Goal: Task Accomplishment & Management: Manage account settings

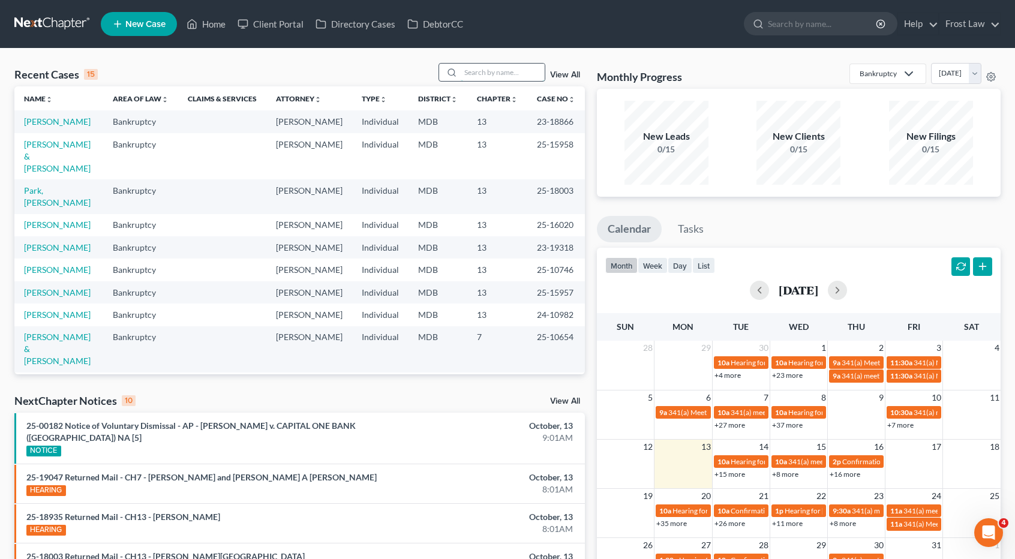
click at [477, 74] on input "search" at bounding box center [503, 72] width 84 height 17
type input "[PERSON_NAME]"
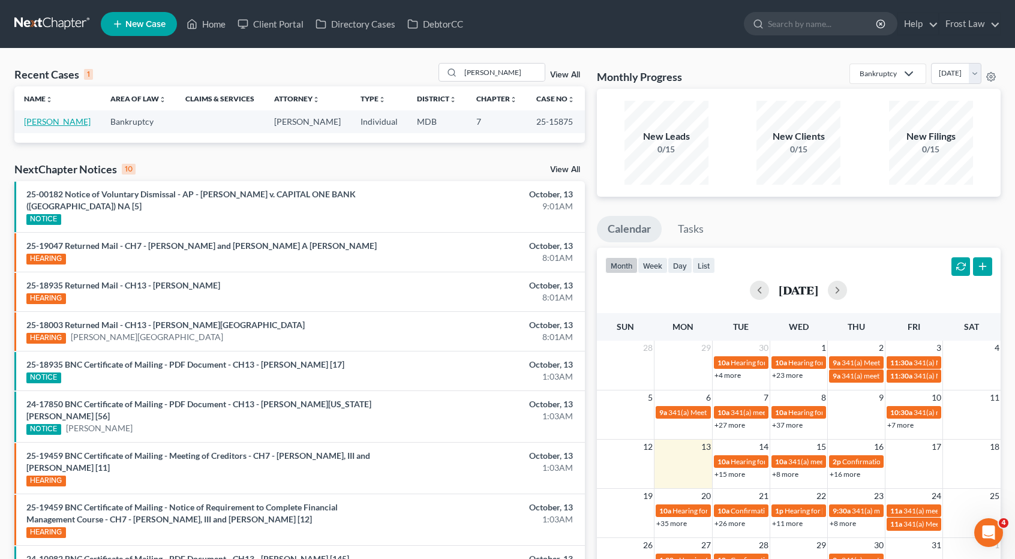
click at [80, 119] on link "[PERSON_NAME]" at bounding box center [57, 121] width 67 height 10
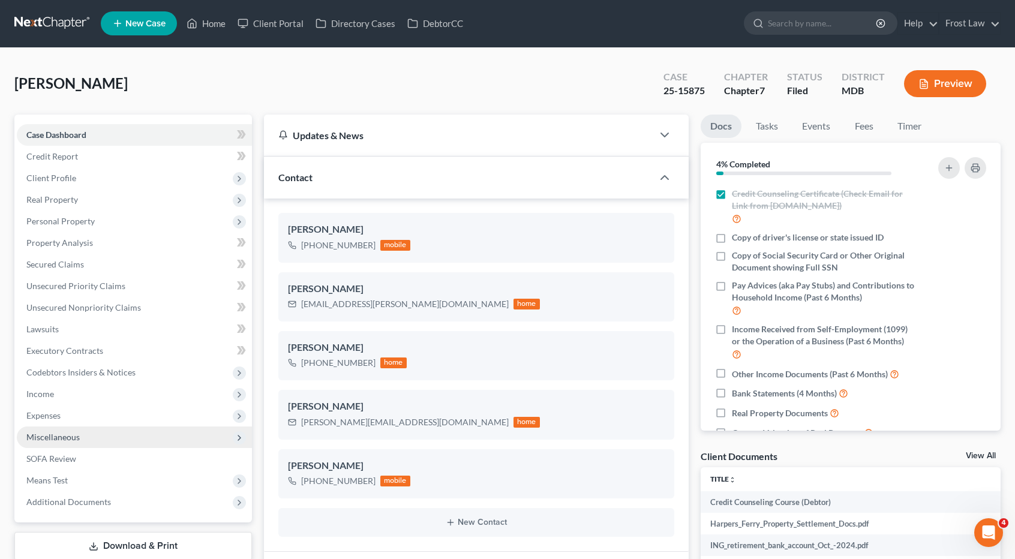
scroll to position [180, 0]
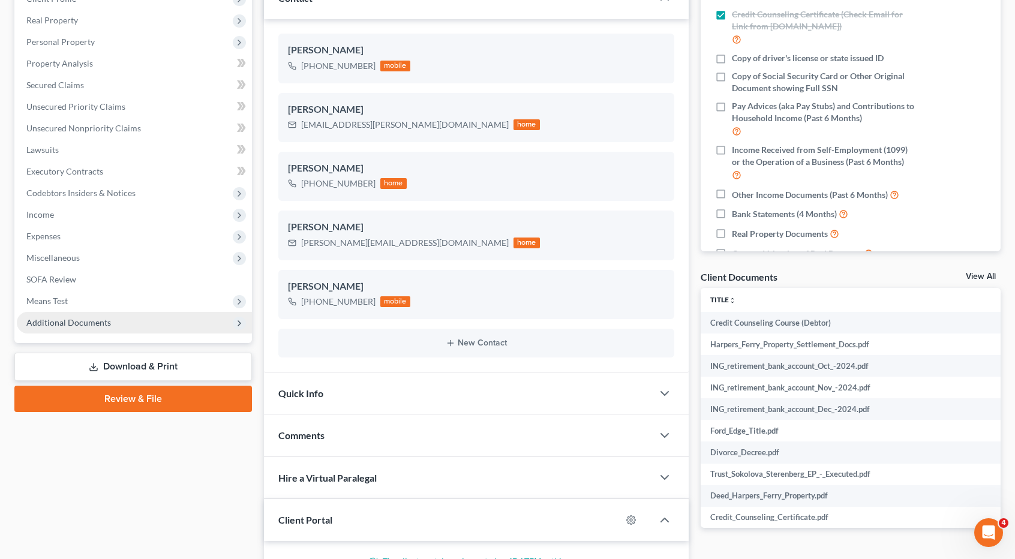
click at [110, 319] on span "Additional Documents" at bounding box center [134, 323] width 235 height 22
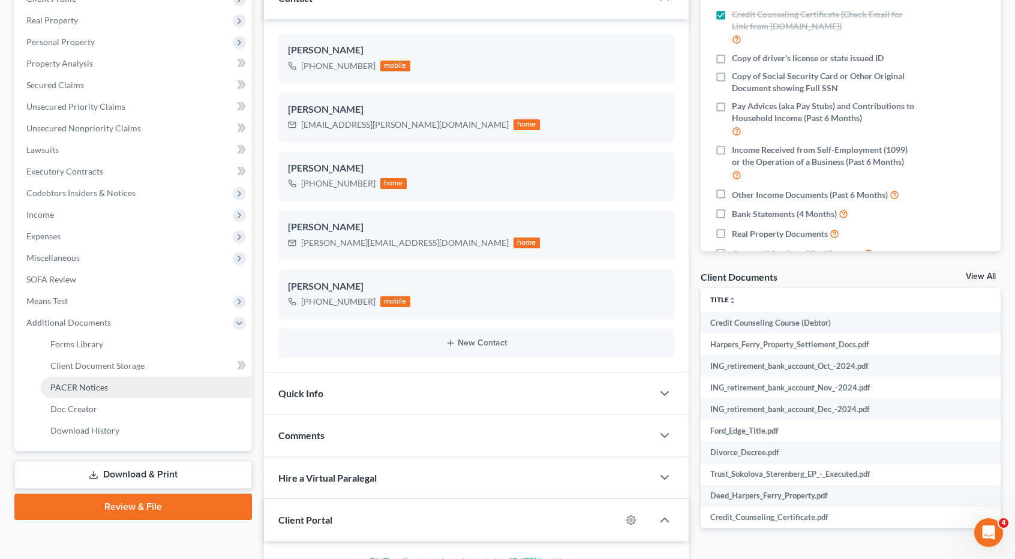
click at [113, 383] on link "PACER Notices" at bounding box center [146, 388] width 211 height 22
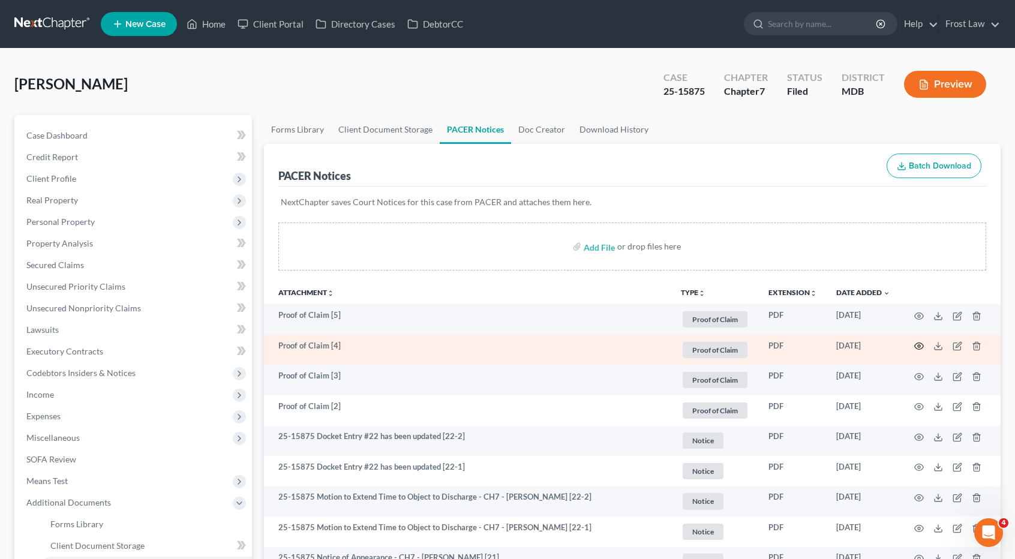
click at [918, 342] on icon "button" at bounding box center [919, 346] width 10 height 10
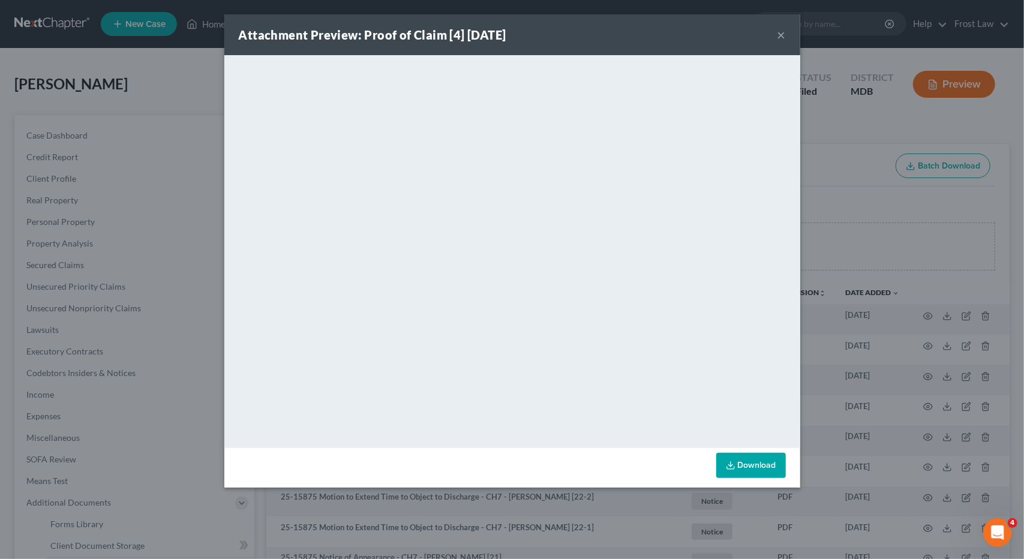
click at [779, 37] on button "×" at bounding box center [781, 35] width 8 height 14
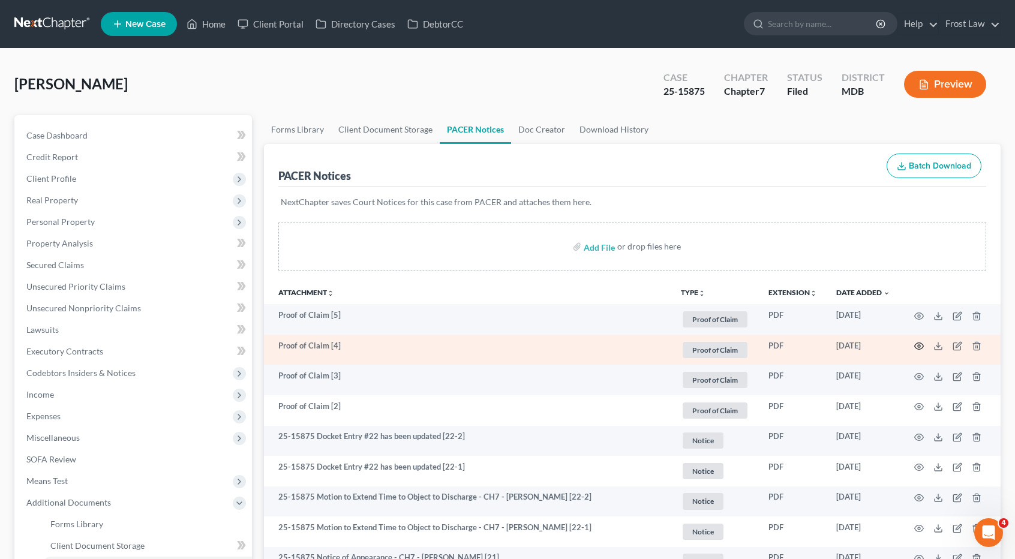
click at [921, 344] on icon "button" at bounding box center [919, 346] width 10 height 10
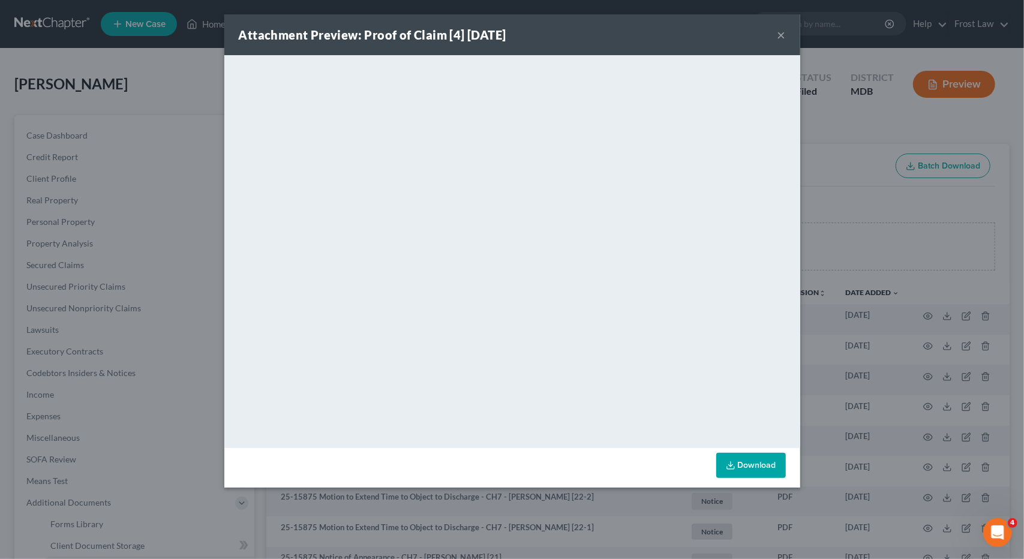
click at [782, 37] on button "×" at bounding box center [781, 35] width 8 height 14
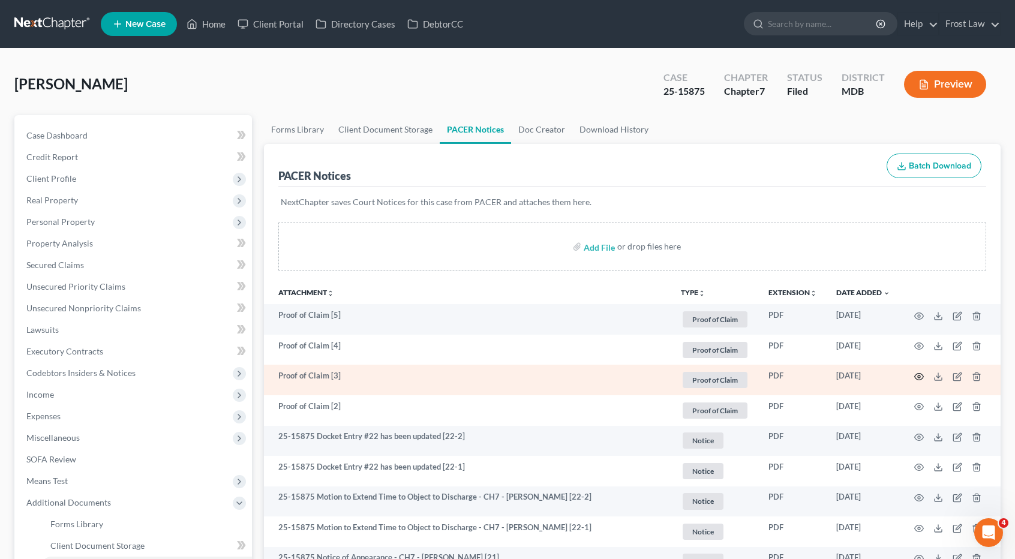
click at [919, 374] on icon "button" at bounding box center [919, 377] width 9 height 7
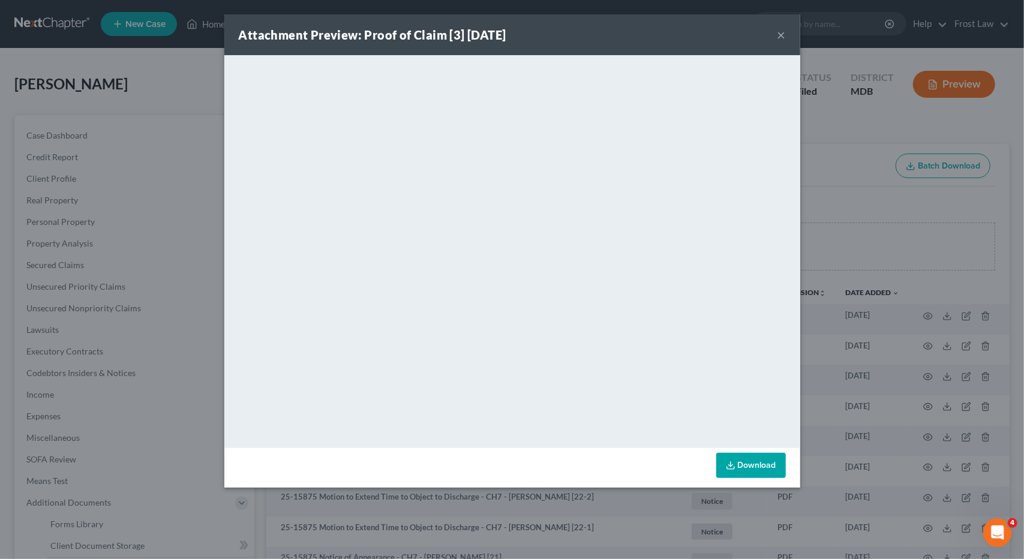
click at [783, 35] on button "×" at bounding box center [781, 35] width 8 height 14
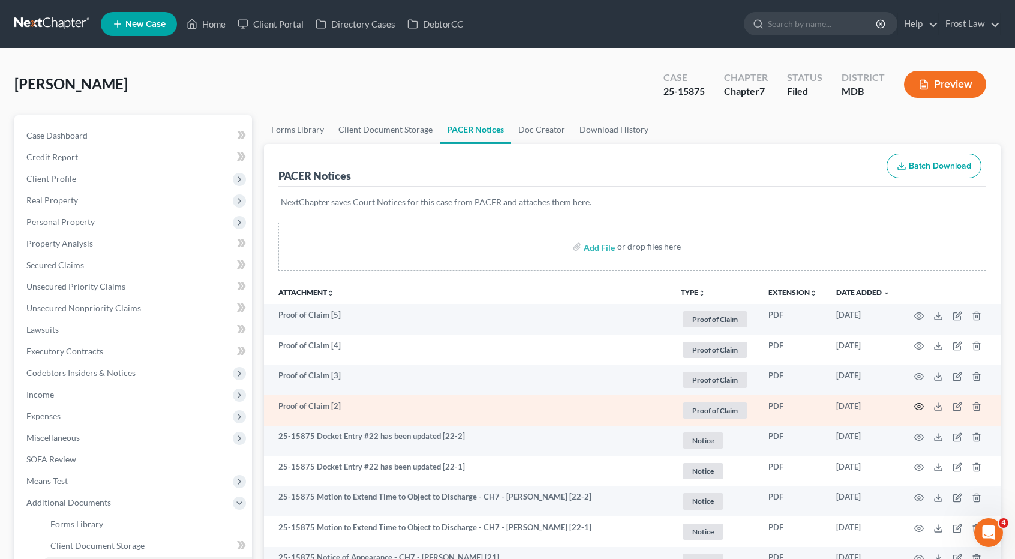
click at [915, 405] on icon "button" at bounding box center [919, 407] width 10 height 10
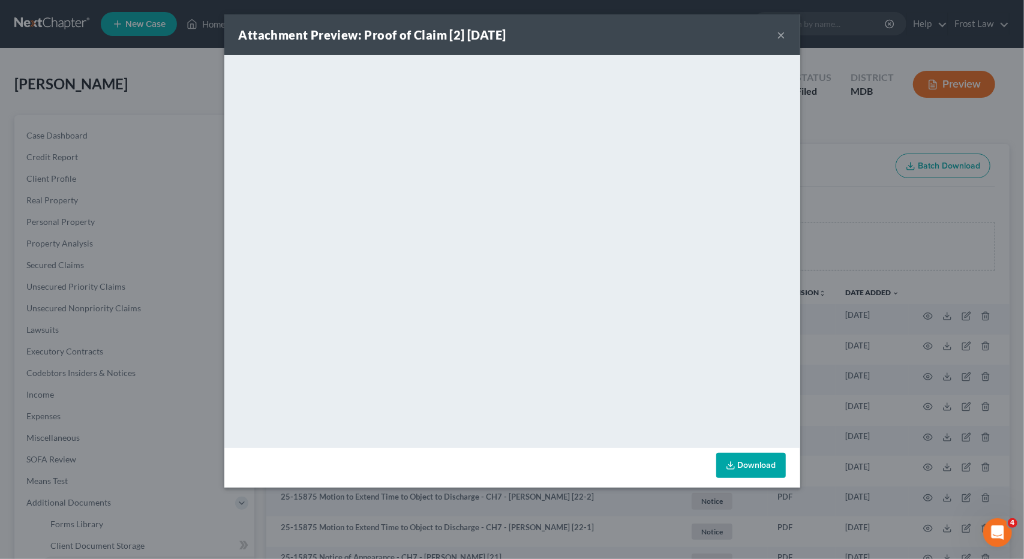
click at [776, 35] on div "Attachment Preview: Proof of Claim [2] [DATE] ×" at bounding box center [512, 34] width 576 height 41
click at [780, 33] on button "×" at bounding box center [781, 35] width 8 height 14
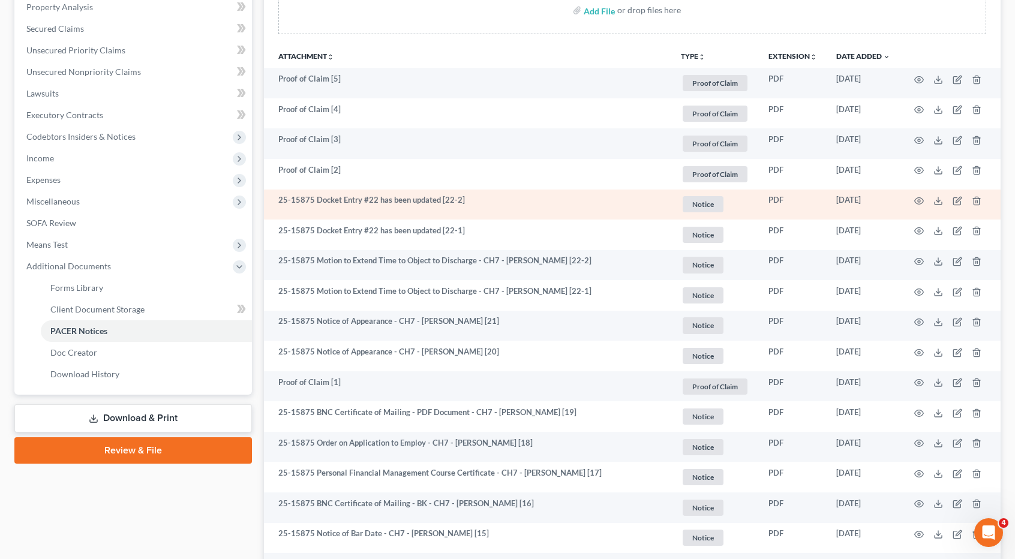
scroll to position [240, 0]
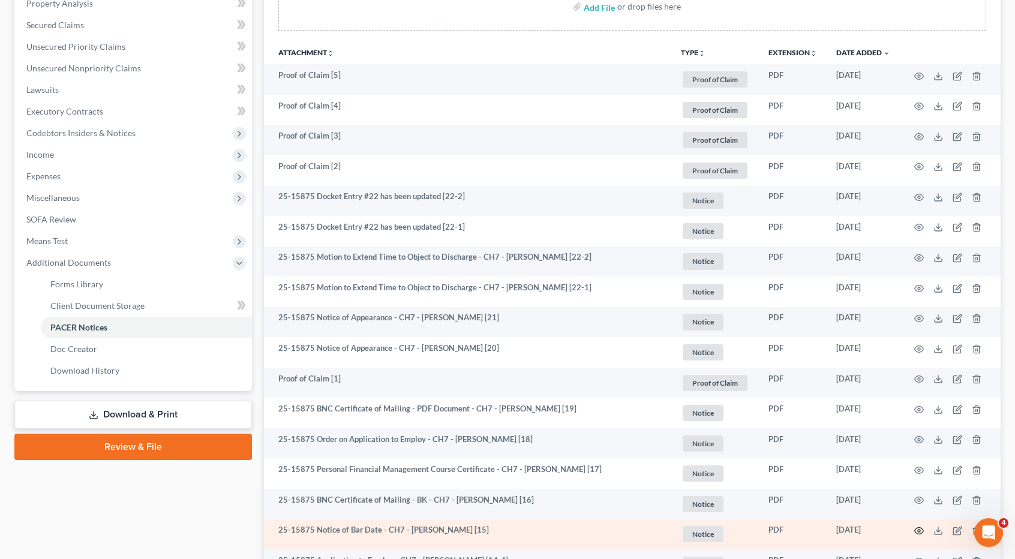
click at [921, 531] on icon "button" at bounding box center [919, 531] width 10 height 10
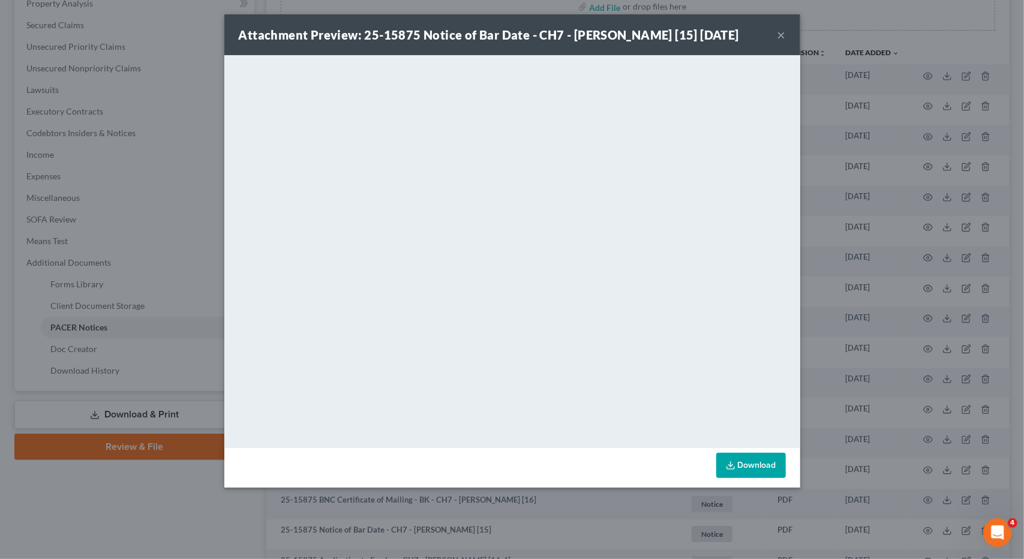
click at [779, 42] on button "×" at bounding box center [781, 35] width 8 height 14
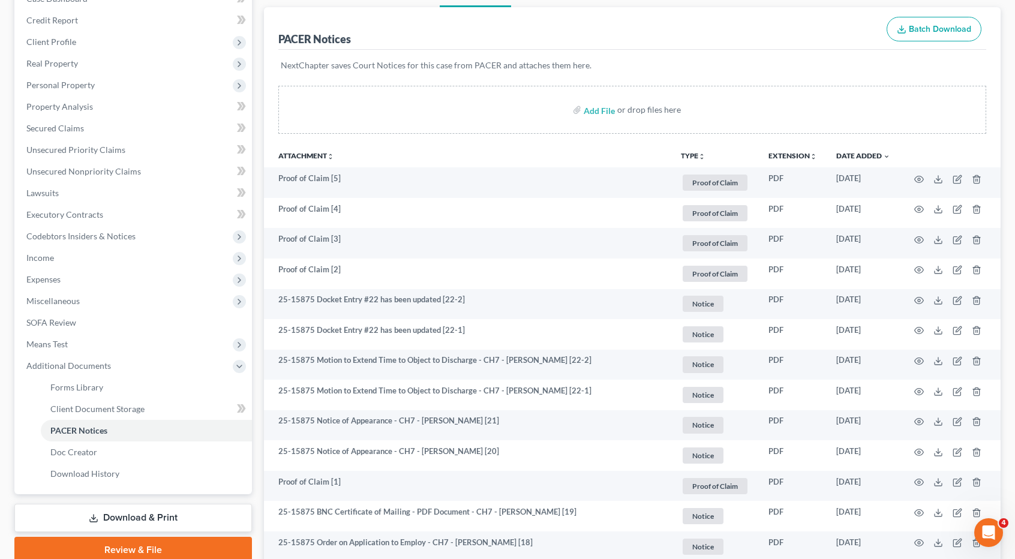
scroll to position [0, 0]
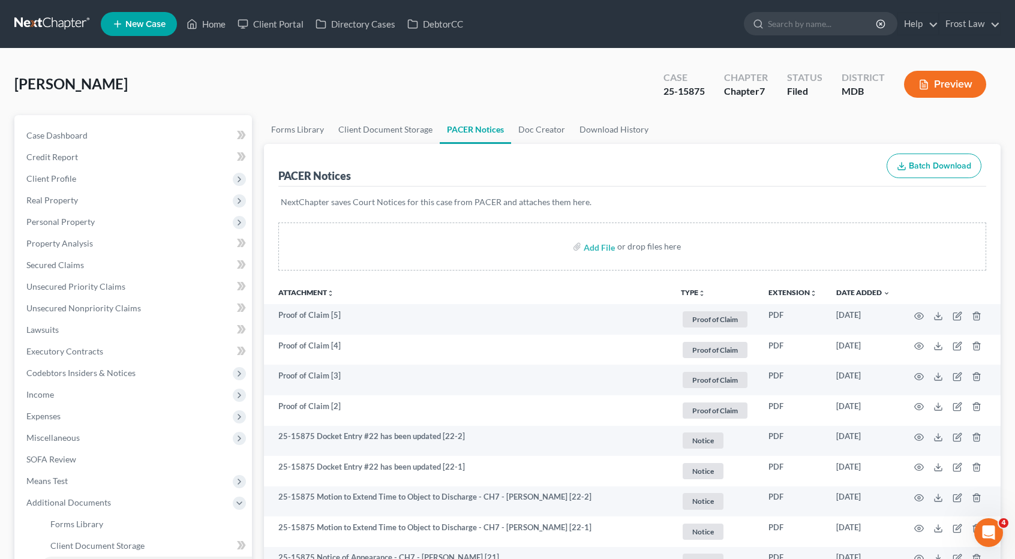
click at [76, 17] on link at bounding box center [52, 24] width 77 height 22
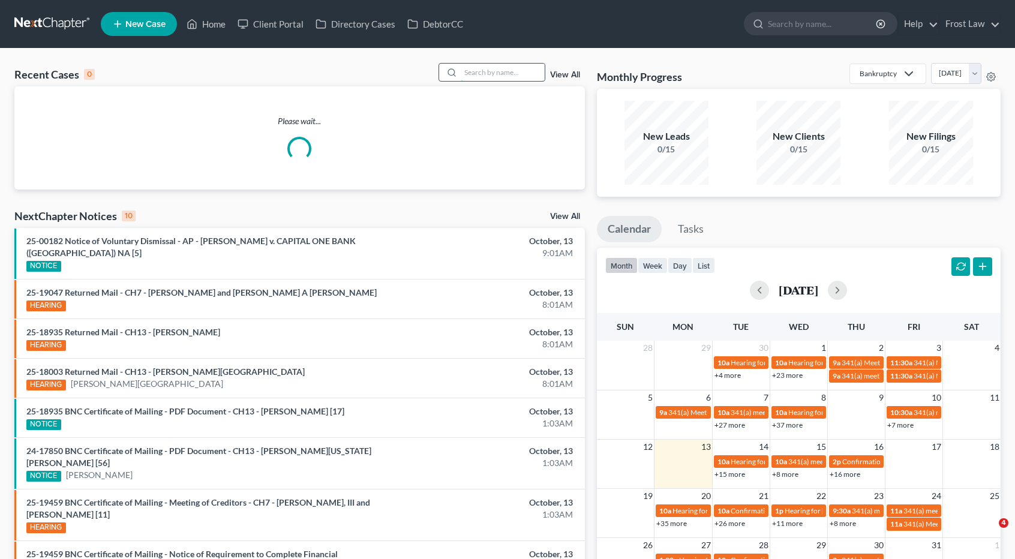
click at [488, 74] on input "search" at bounding box center [503, 72] width 84 height 17
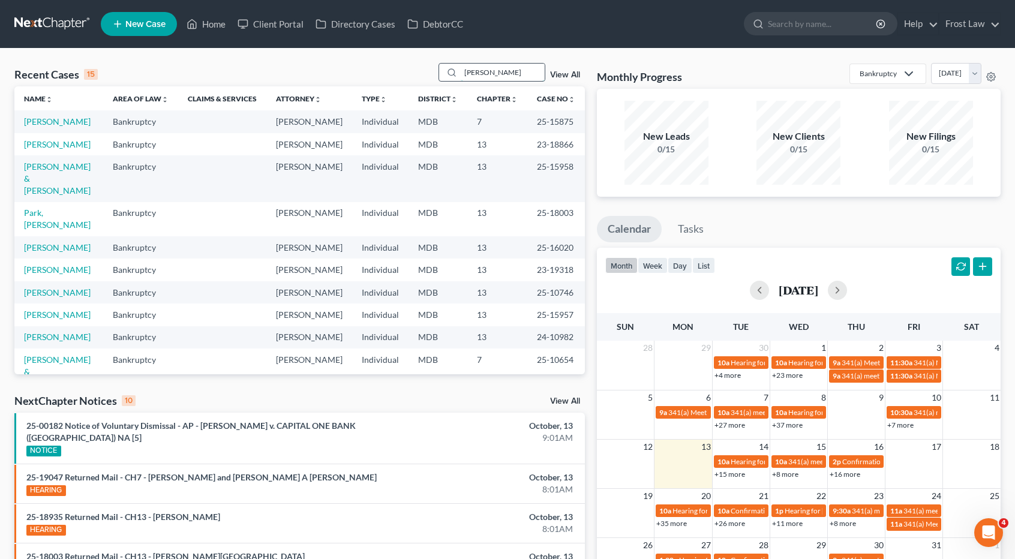
type input "dimartino"
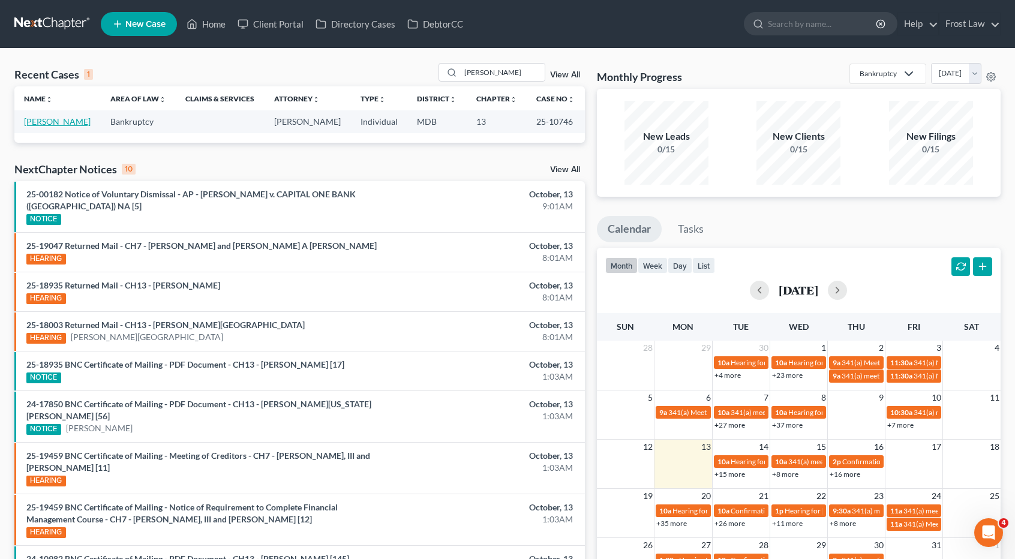
click at [82, 122] on link "[PERSON_NAME]" at bounding box center [57, 121] width 67 height 10
select select "2"
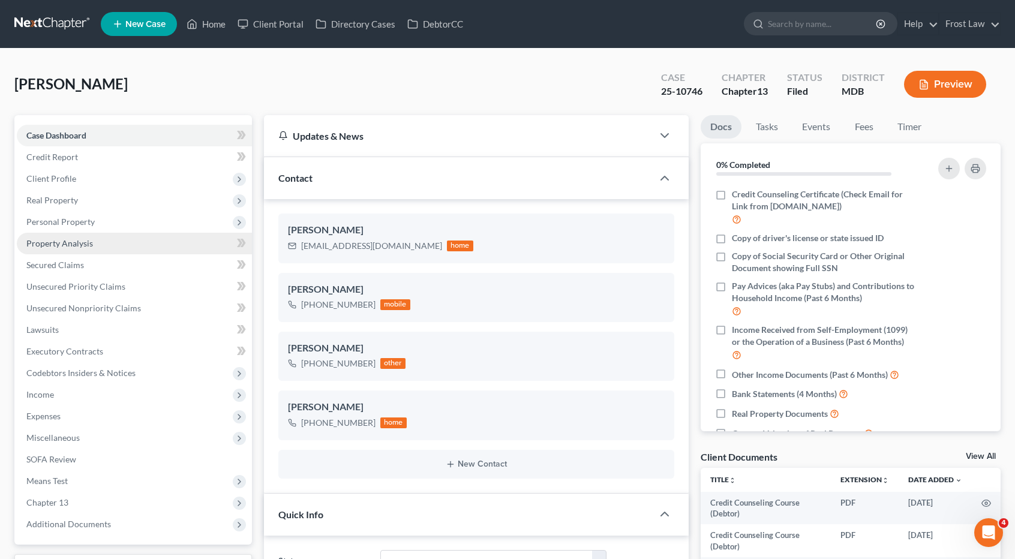
click at [78, 247] on span "Property Analysis" at bounding box center [59, 243] width 67 height 10
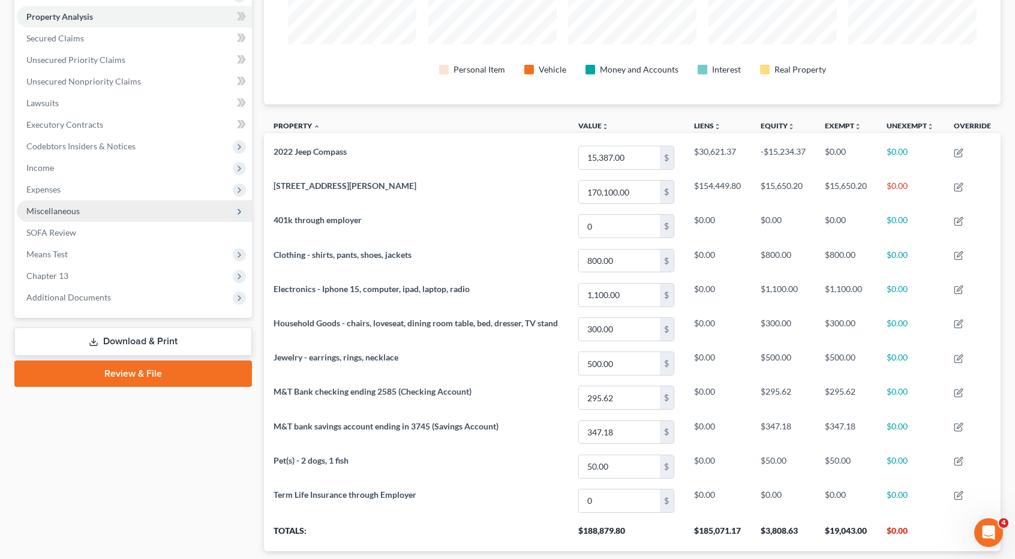
scroll to position [240, 0]
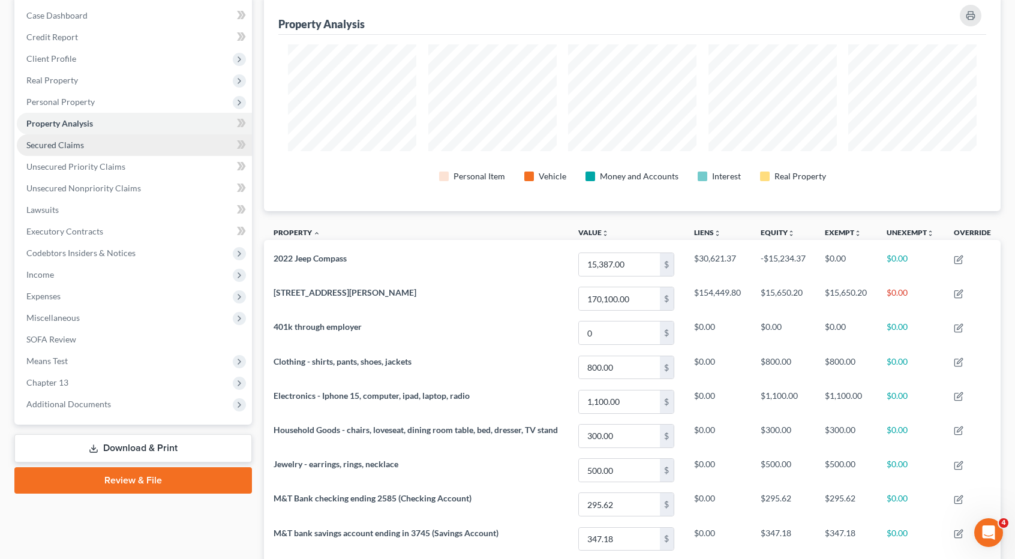
click at [112, 145] on link "Secured Claims" at bounding box center [134, 145] width 235 height 22
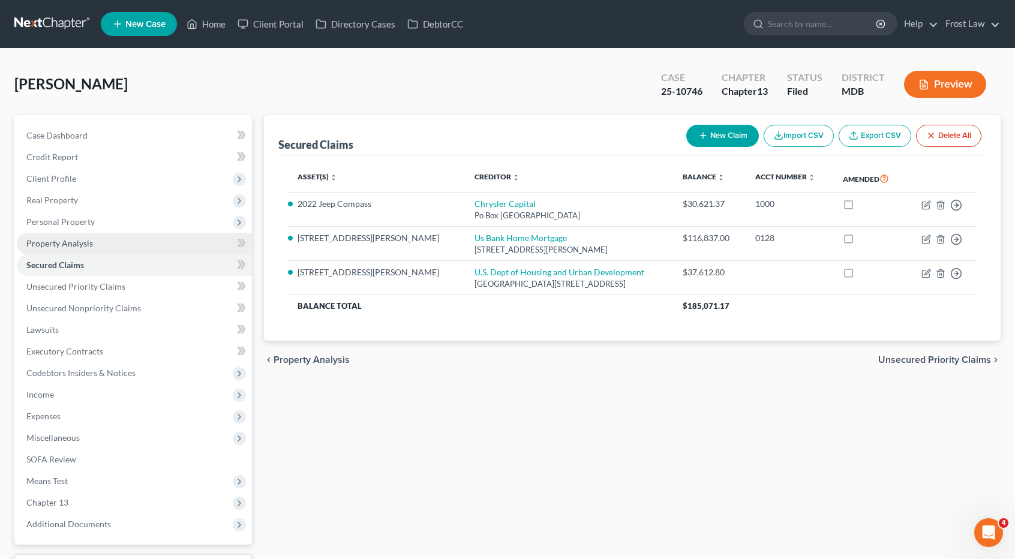
click at [115, 239] on link "Property Analysis" at bounding box center [134, 244] width 235 height 22
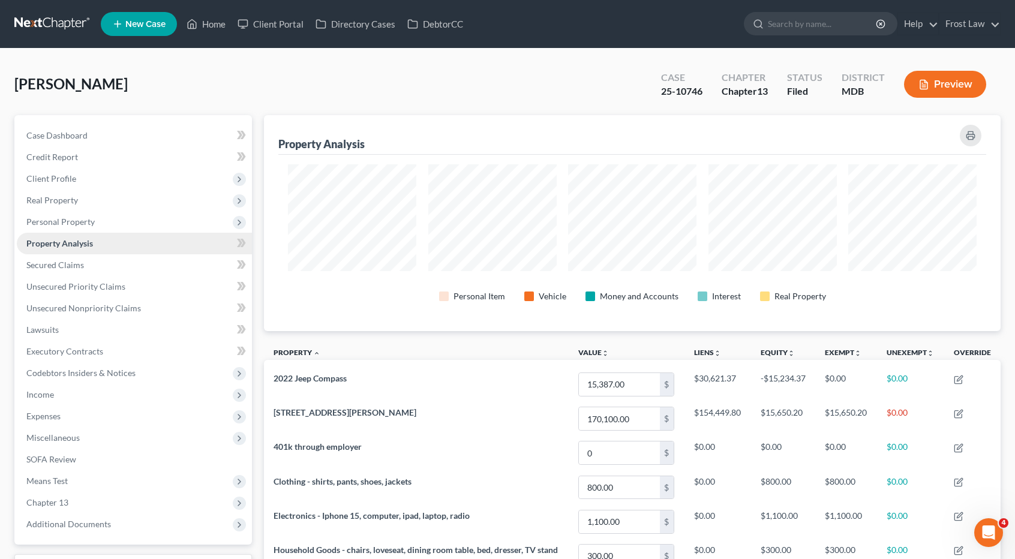
scroll to position [215, 737]
click at [122, 261] on link "Secured Claims" at bounding box center [134, 265] width 235 height 22
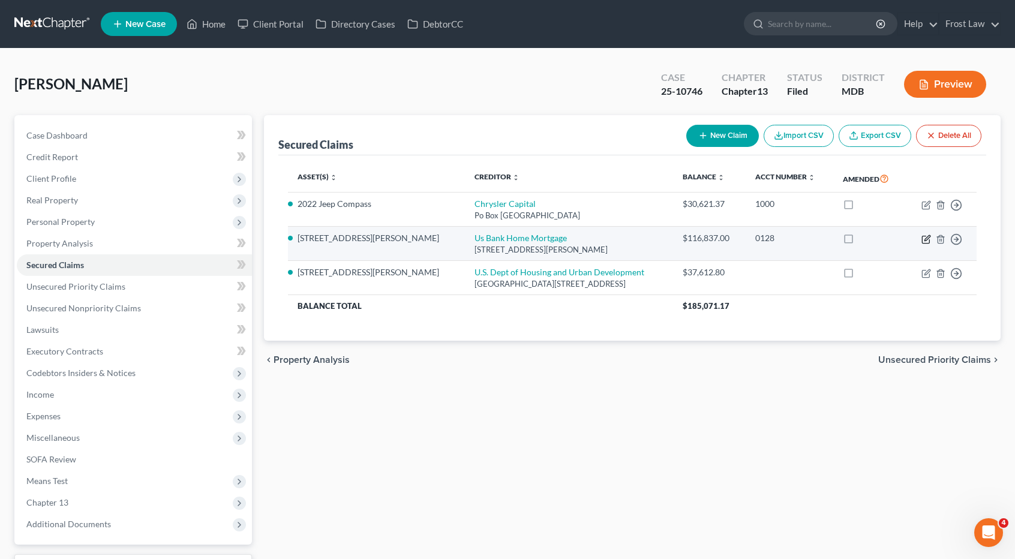
click at [924, 236] on icon "button" at bounding box center [926, 240] width 10 height 10
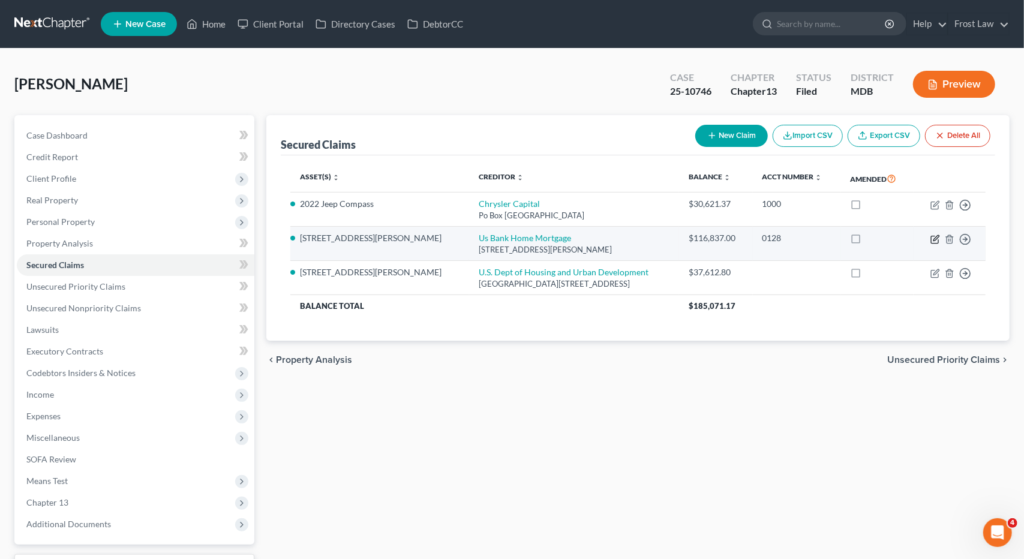
select select "22"
select select "11"
select select "4"
select select "0"
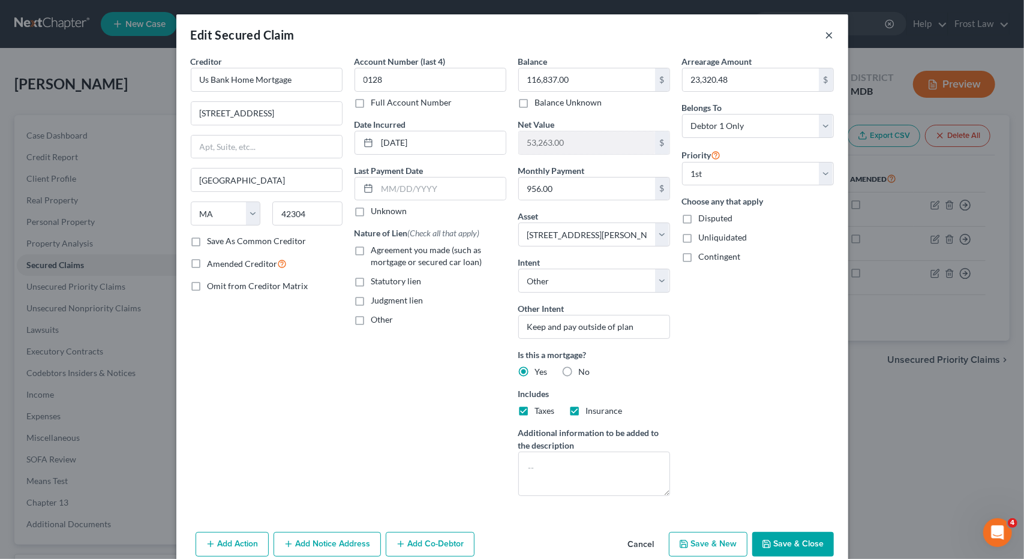
click at [825, 34] on button "×" at bounding box center [829, 35] width 8 height 14
